Goal: Browse casually

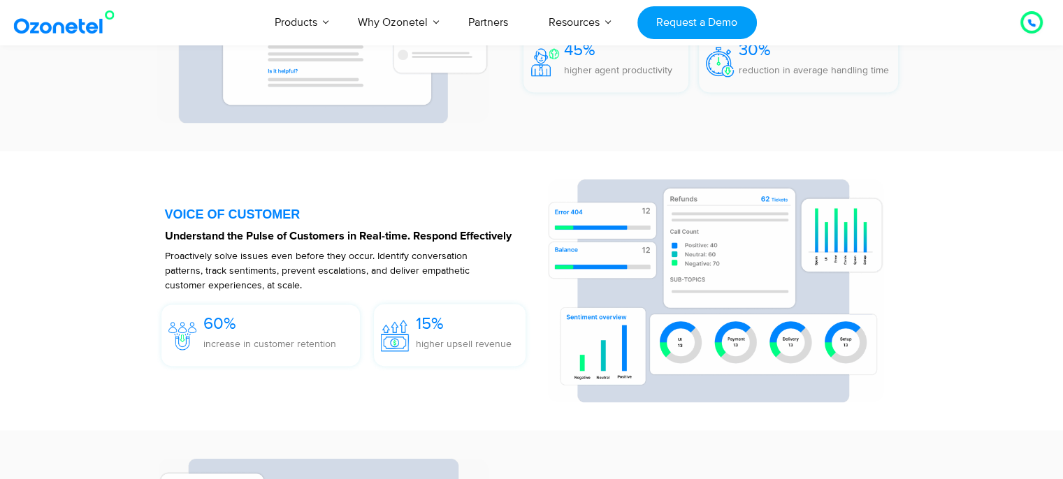
scroll to position [2026, 0]
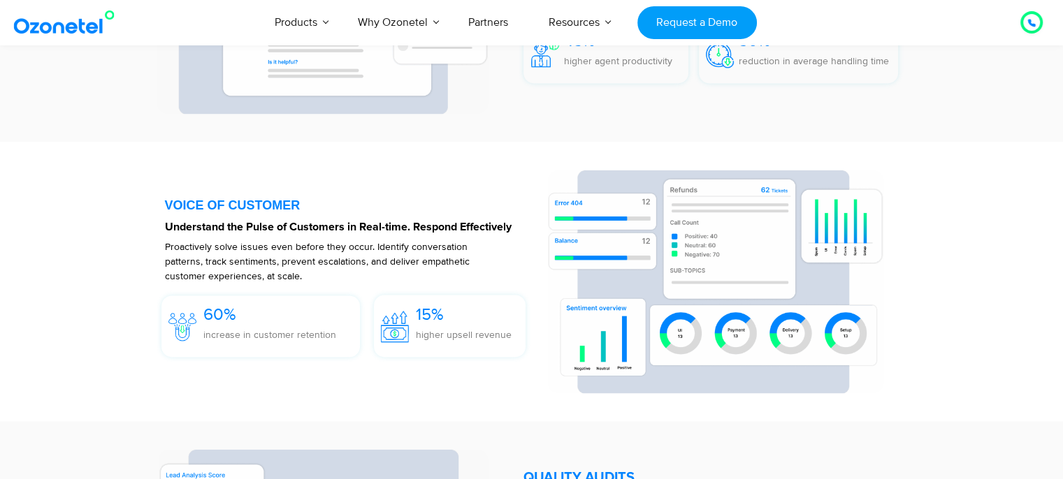
click at [1020, 16] on div at bounding box center [1030, 21] width 27 height 27
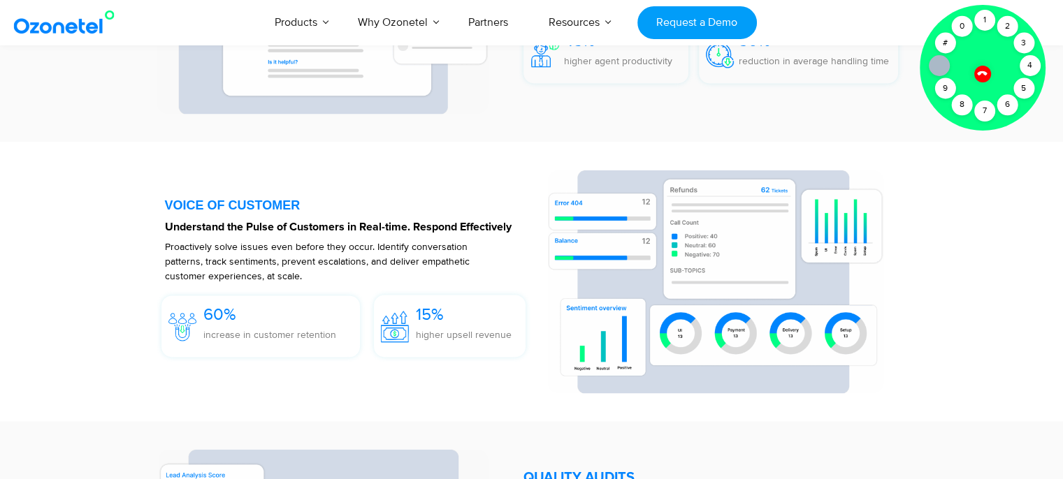
click at [977, 75] on div at bounding box center [982, 74] width 24 height 24
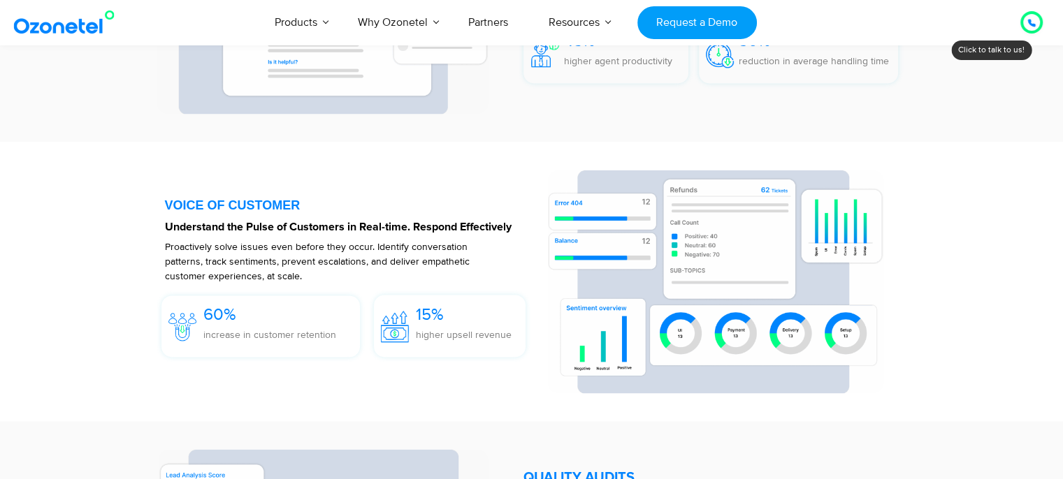
click at [1032, 21] on icon at bounding box center [1031, 23] width 8 height 8
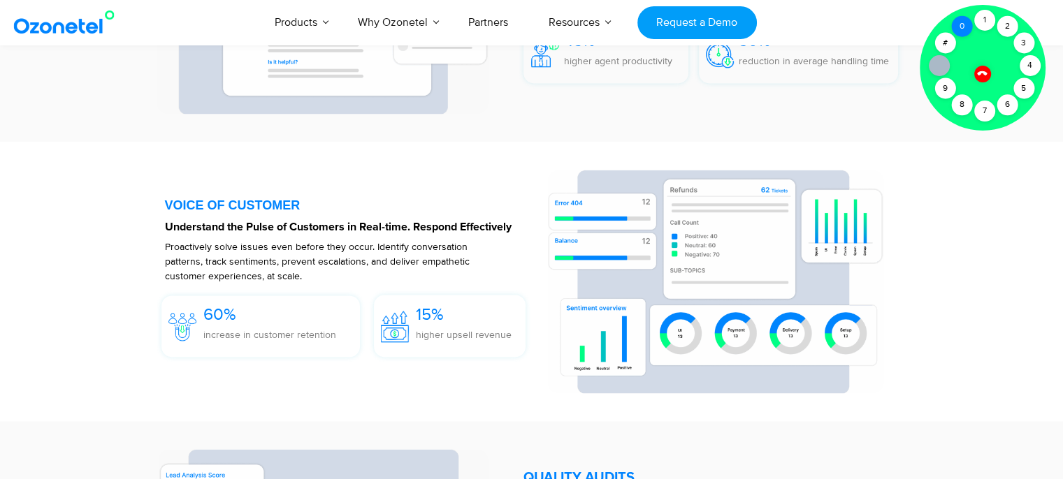
click at [958, 36] on div "0" at bounding box center [961, 26] width 21 height 21
click at [936, 261] on div "VOICE OF CUSTOMER Understand the Pulse of Customers in Real-time. Respond Effec…" at bounding box center [531, 282] width 873 height 266
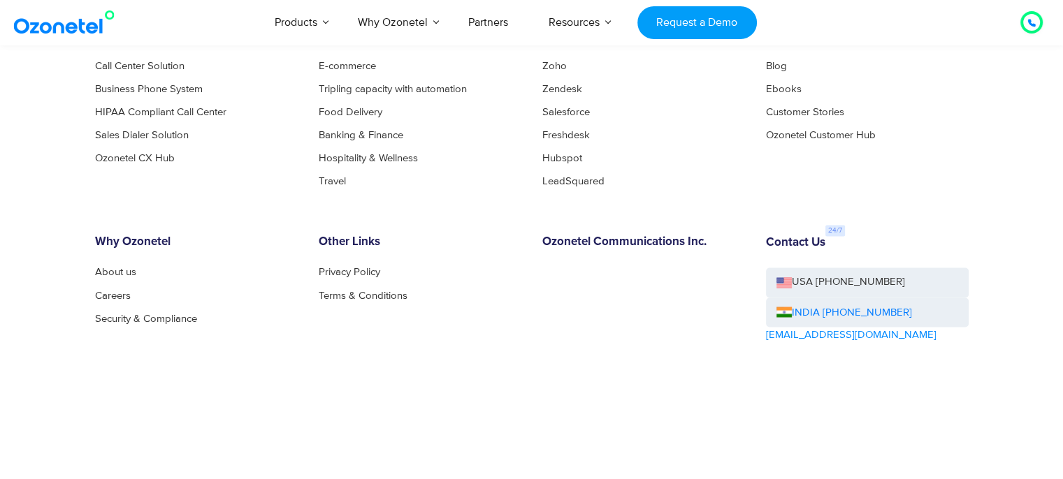
scroll to position [7662, 0]
